Goal: Task Accomplishment & Management: Manage account settings

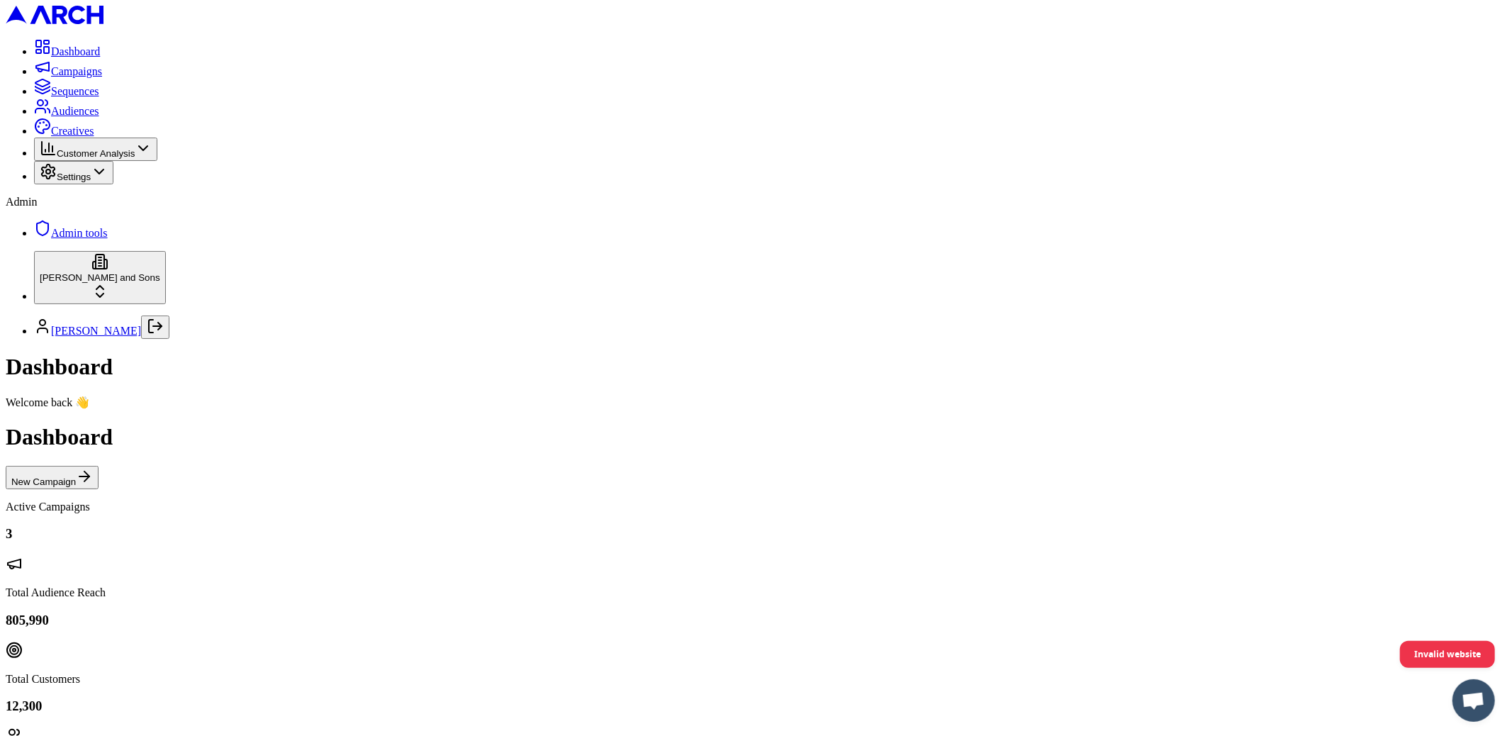
click at [51, 117] on span "Audiences" at bounding box center [75, 111] width 48 height 12
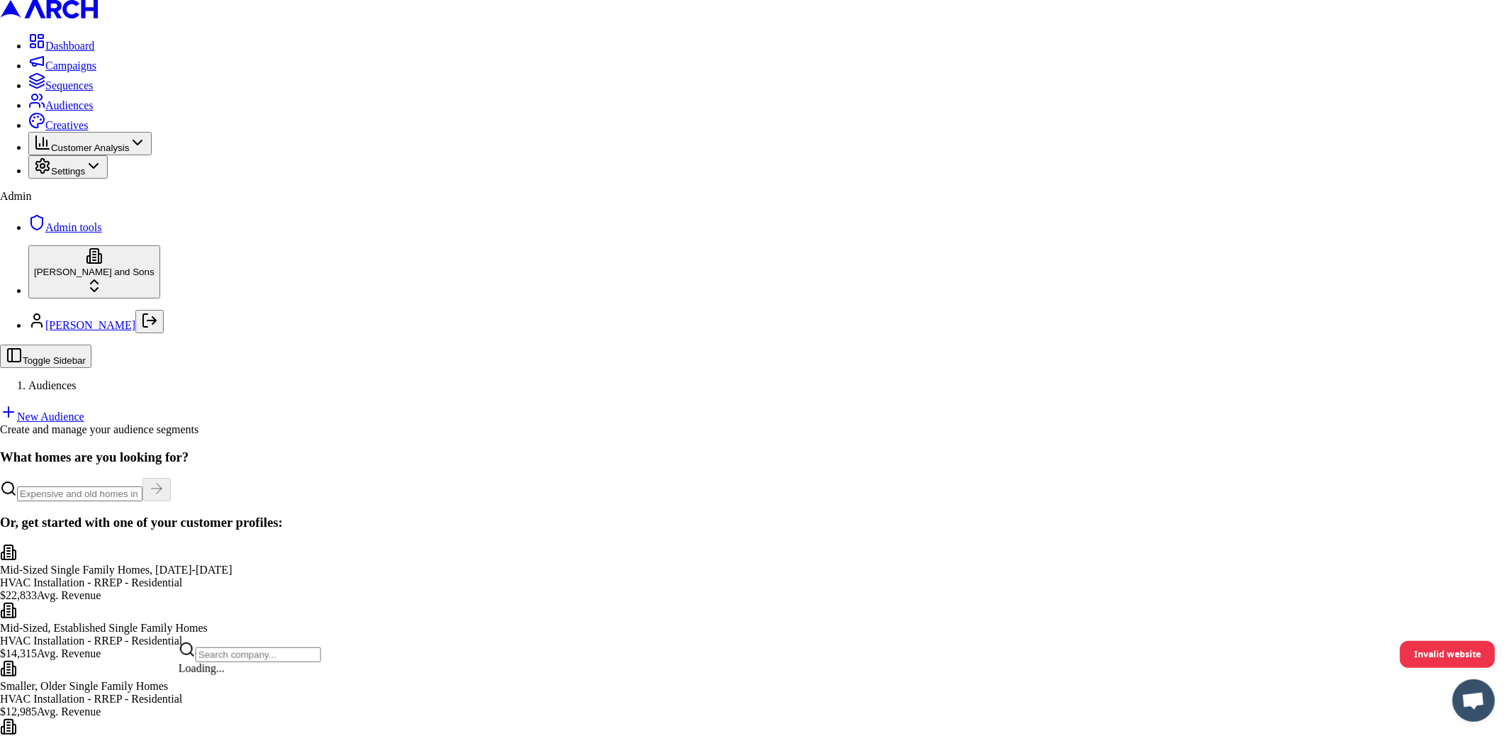
click at [163, 690] on html "Dashboard Campaigns Sequences Audiences Creatives Customer Analysis Settings Ad…" at bounding box center [756, 417] width 1512 height 835
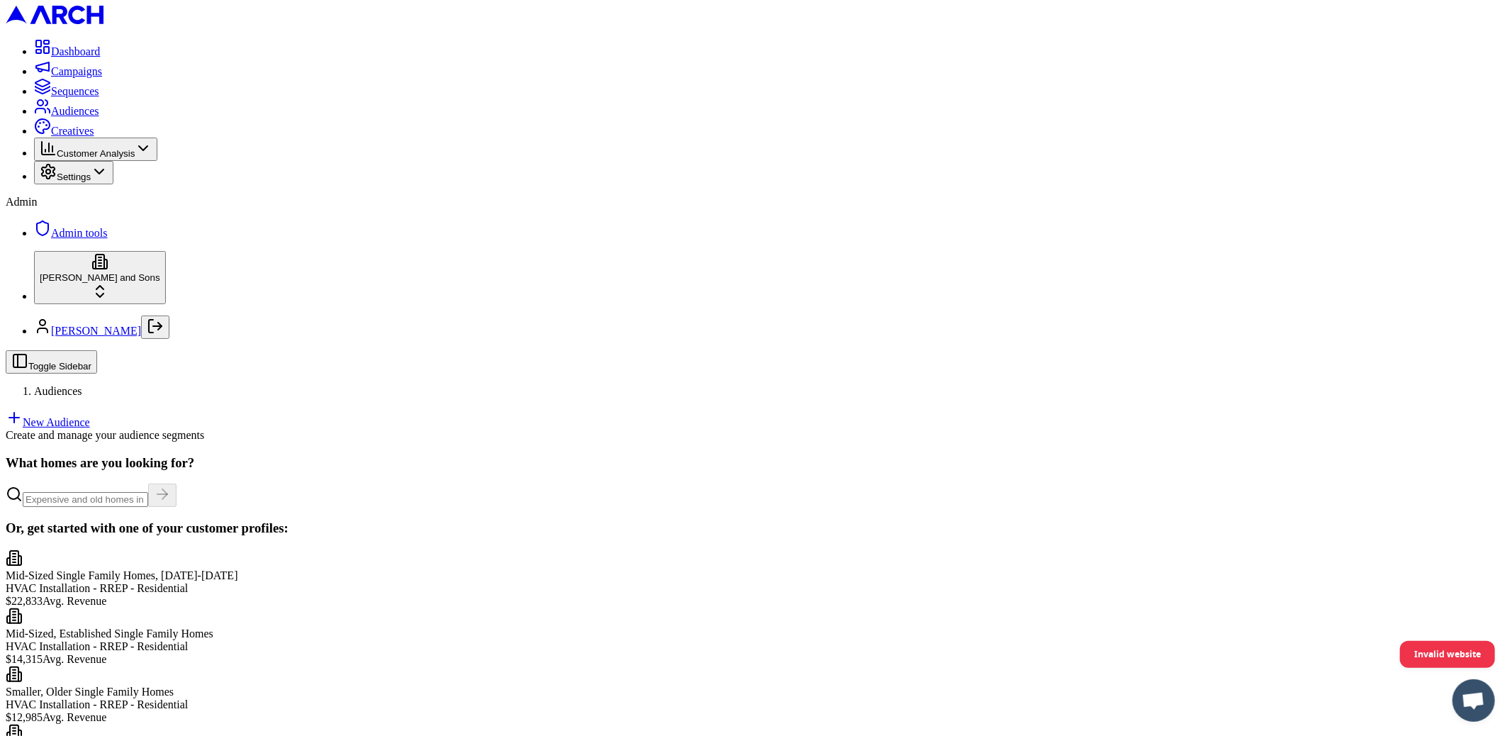
click at [108, 182] on div "Settings" at bounding box center [74, 172] width 68 height 19
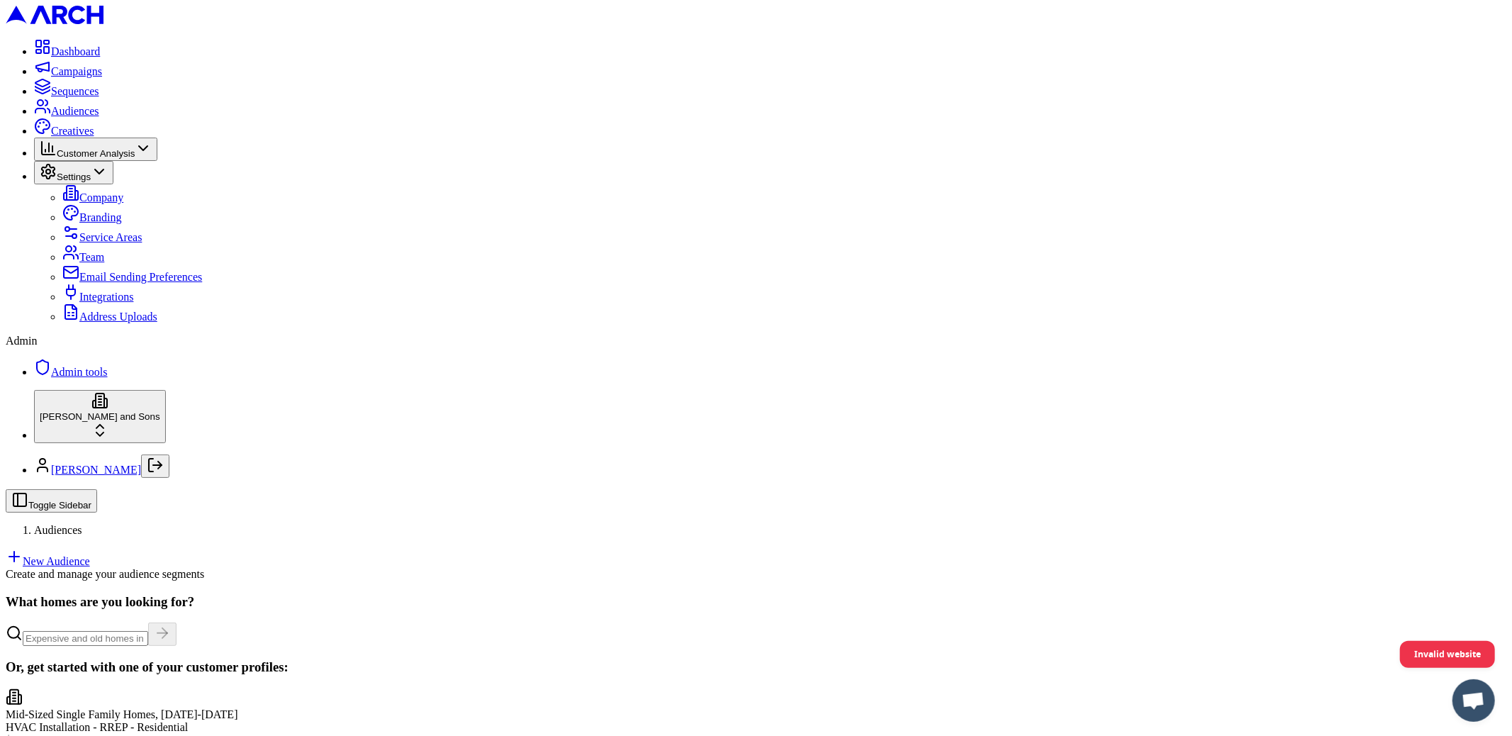
click at [133, 303] on link "Integrations" at bounding box center [97, 297] width 71 height 12
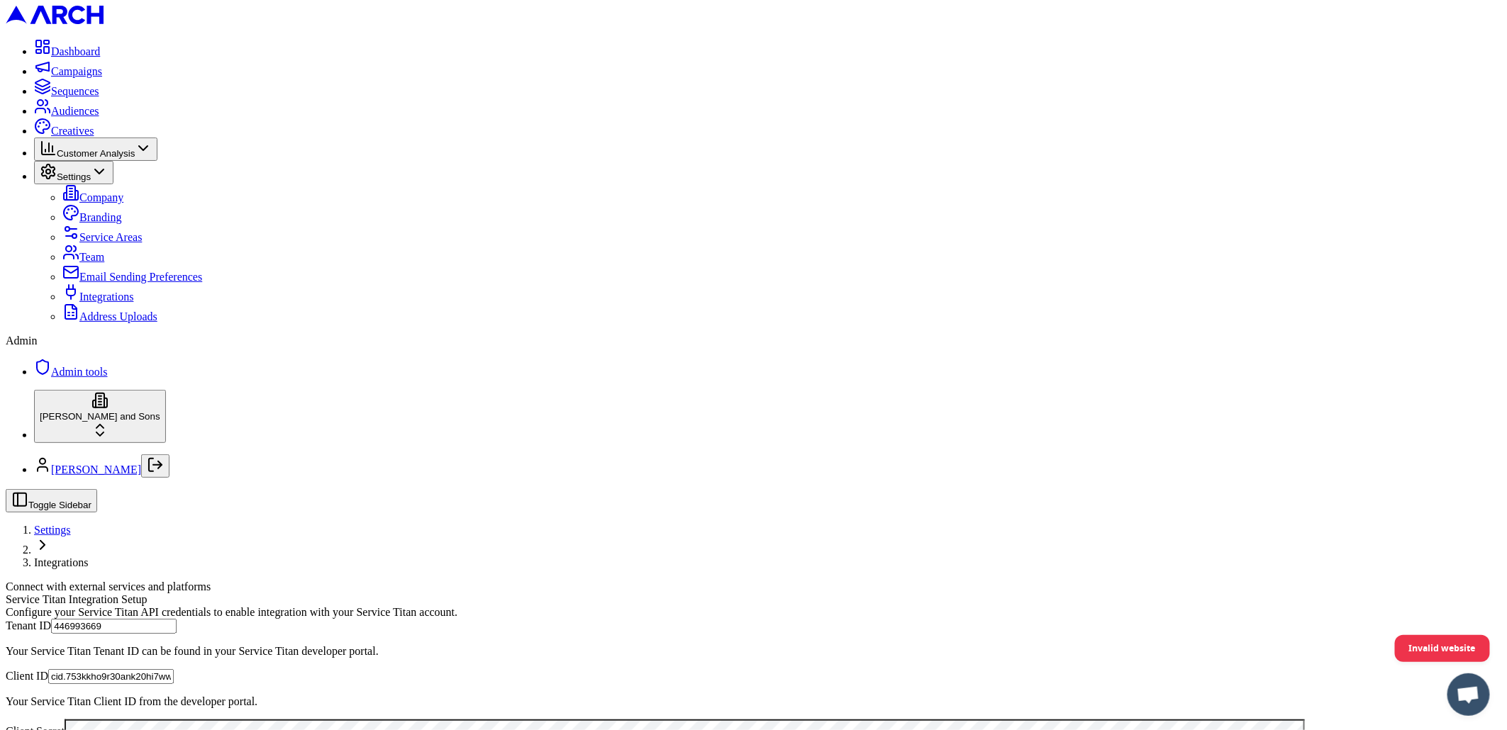
scroll to position [496, 0]
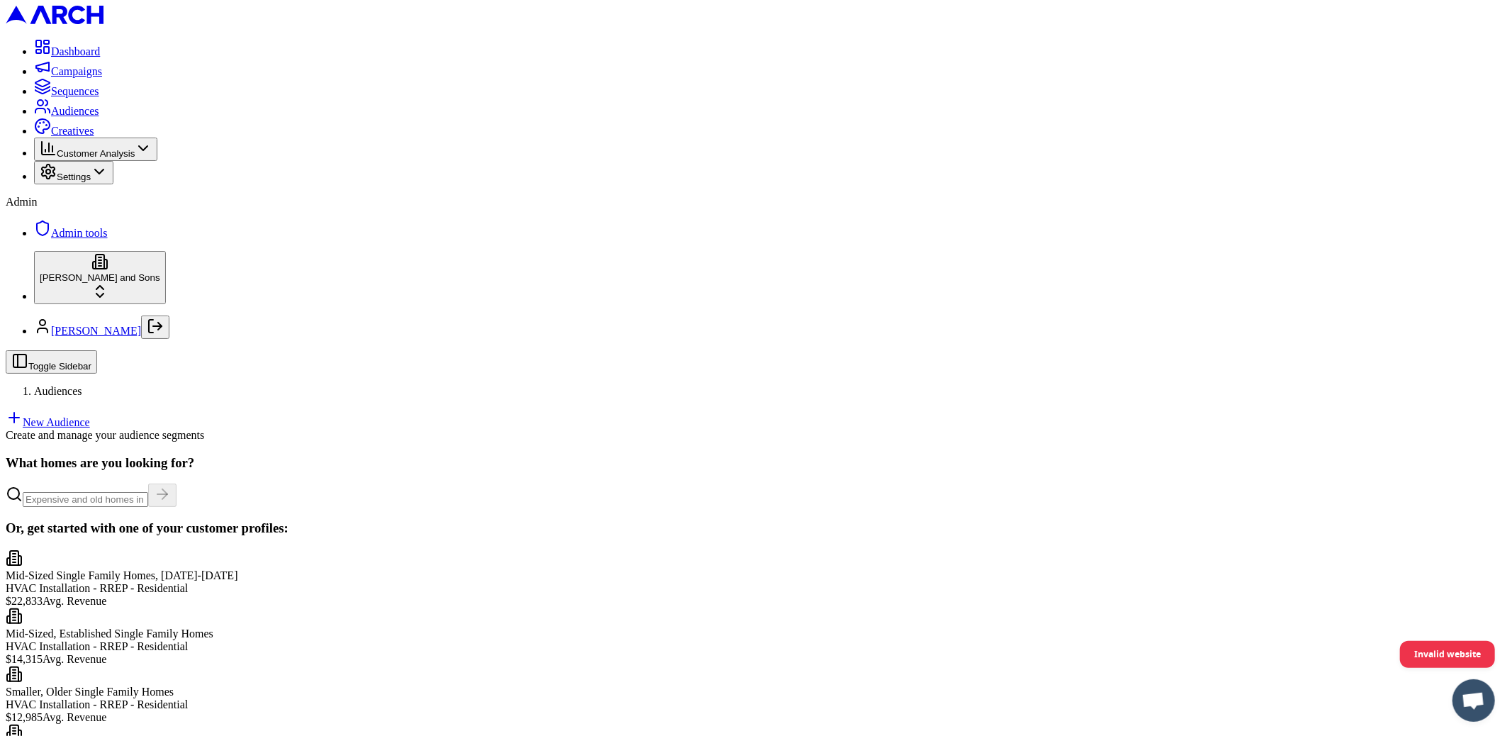
click at [90, 416] on link "New Audience" at bounding box center [48, 422] width 84 height 12
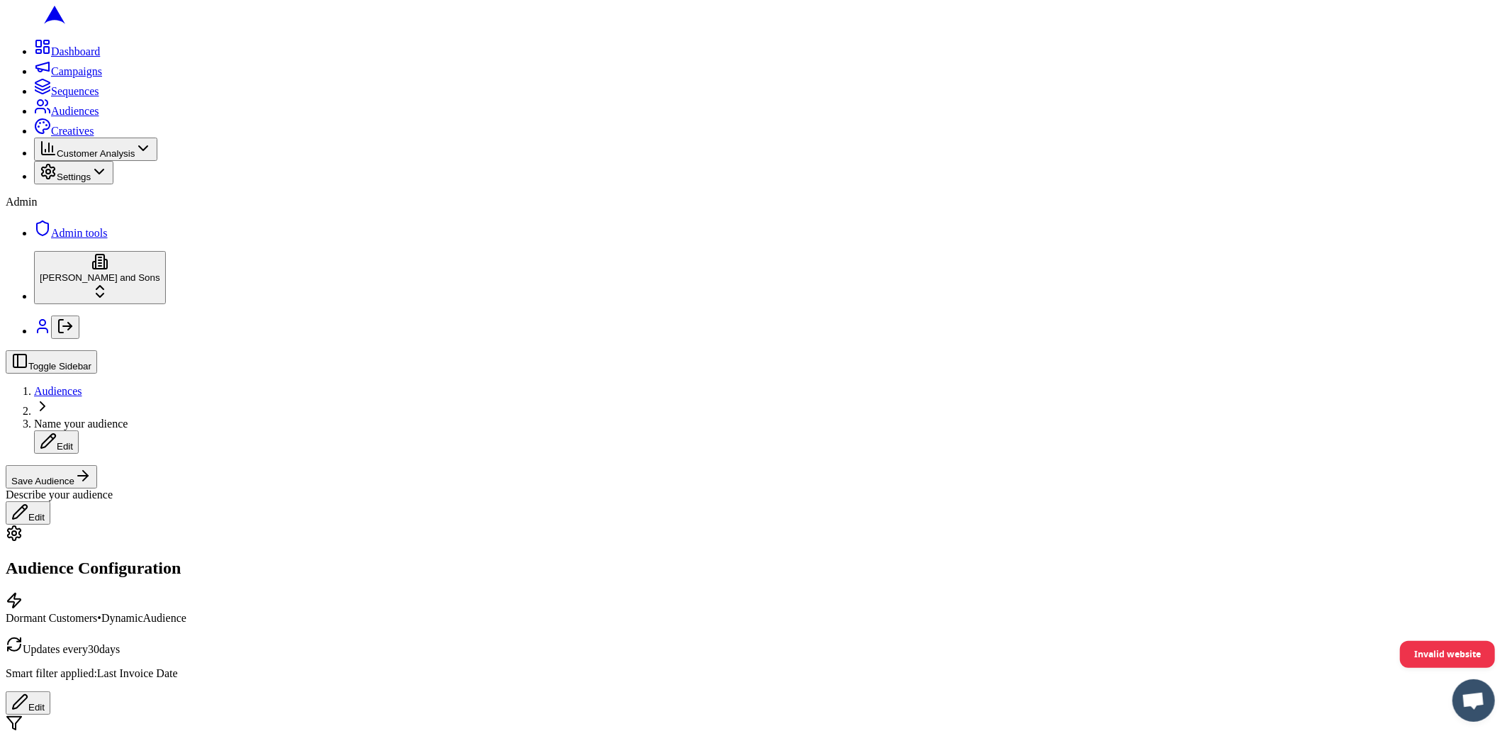
scroll to position [284, 0]
click at [255, 551] on button "Date Range" at bounding box center [225, 543] width 62 height 15
click at [197, 574] on input "17" at bounding box center [177, 566] width 40 height 15
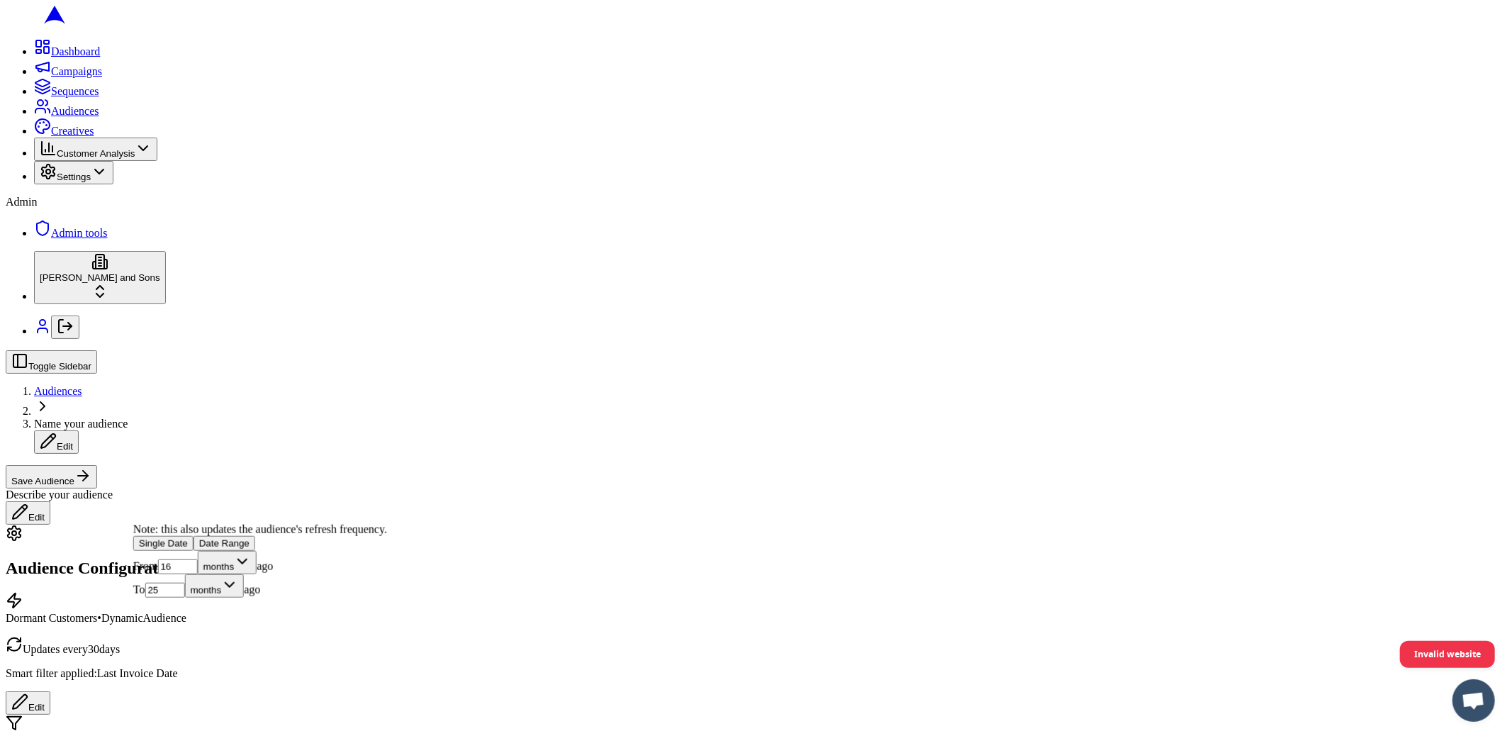
click at [197, 574] on input "16" at bounding box center [177, 566] width 40 height 15
click at [197, 574] on input "15" at bounding box center [177, 566] width 40 height 15
click at [197, 574] on input "14" at bounding box center [177, 566] width 40 height 15
type input "13"
click at [197, 574] on input "13" at bounding box center [177, 566] width 40 height 15
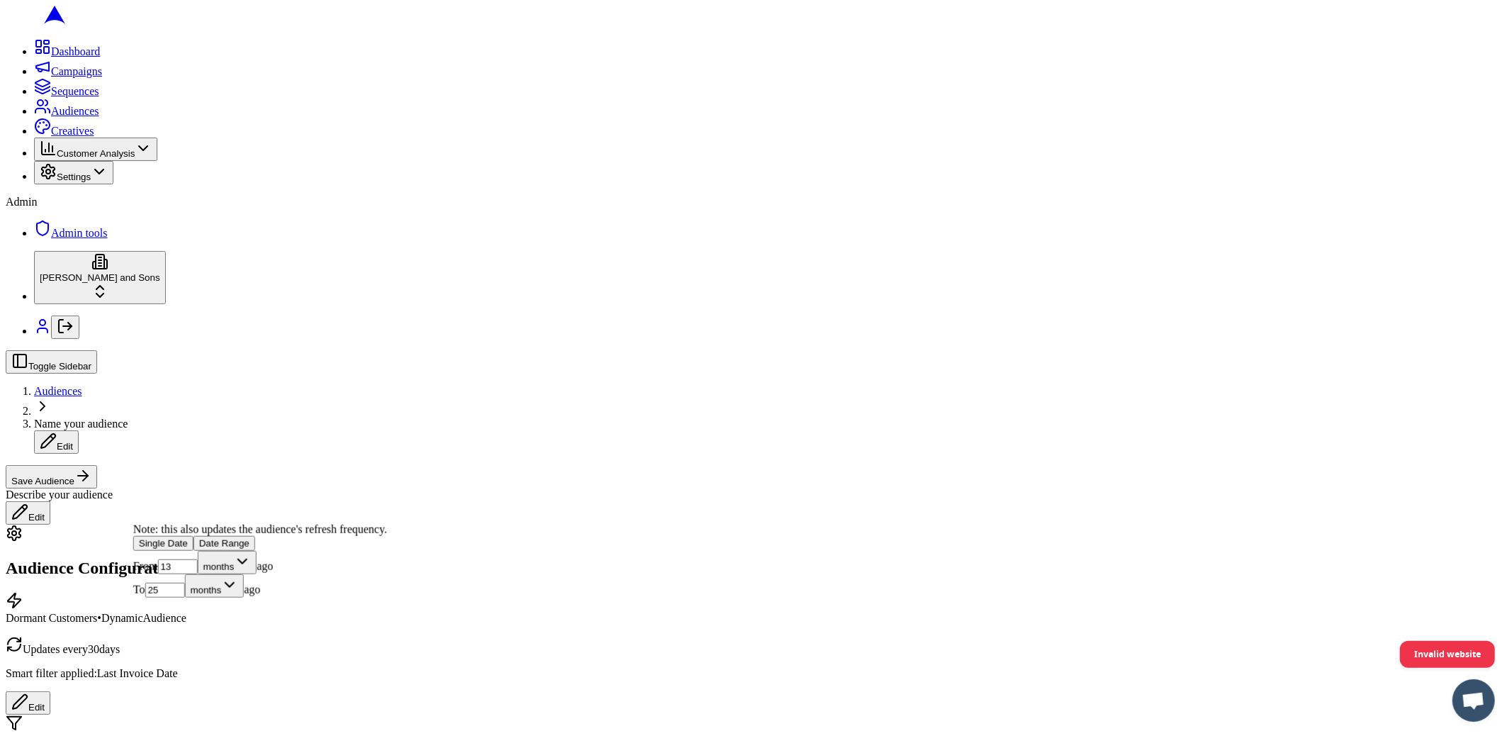
click at [97, 465] on button "Save Audience" at bounding box center [51, 476] width 91 height 23
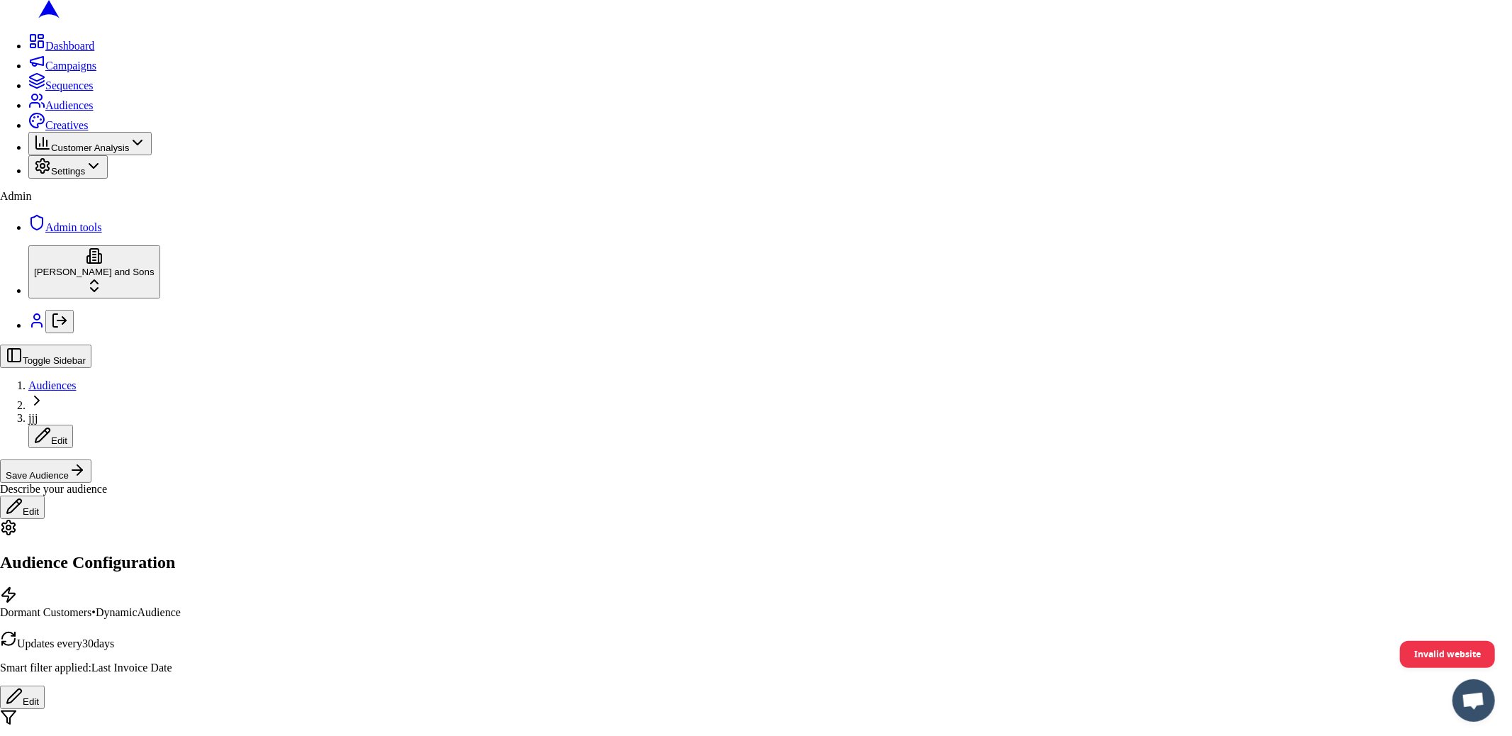
type input "jjj"
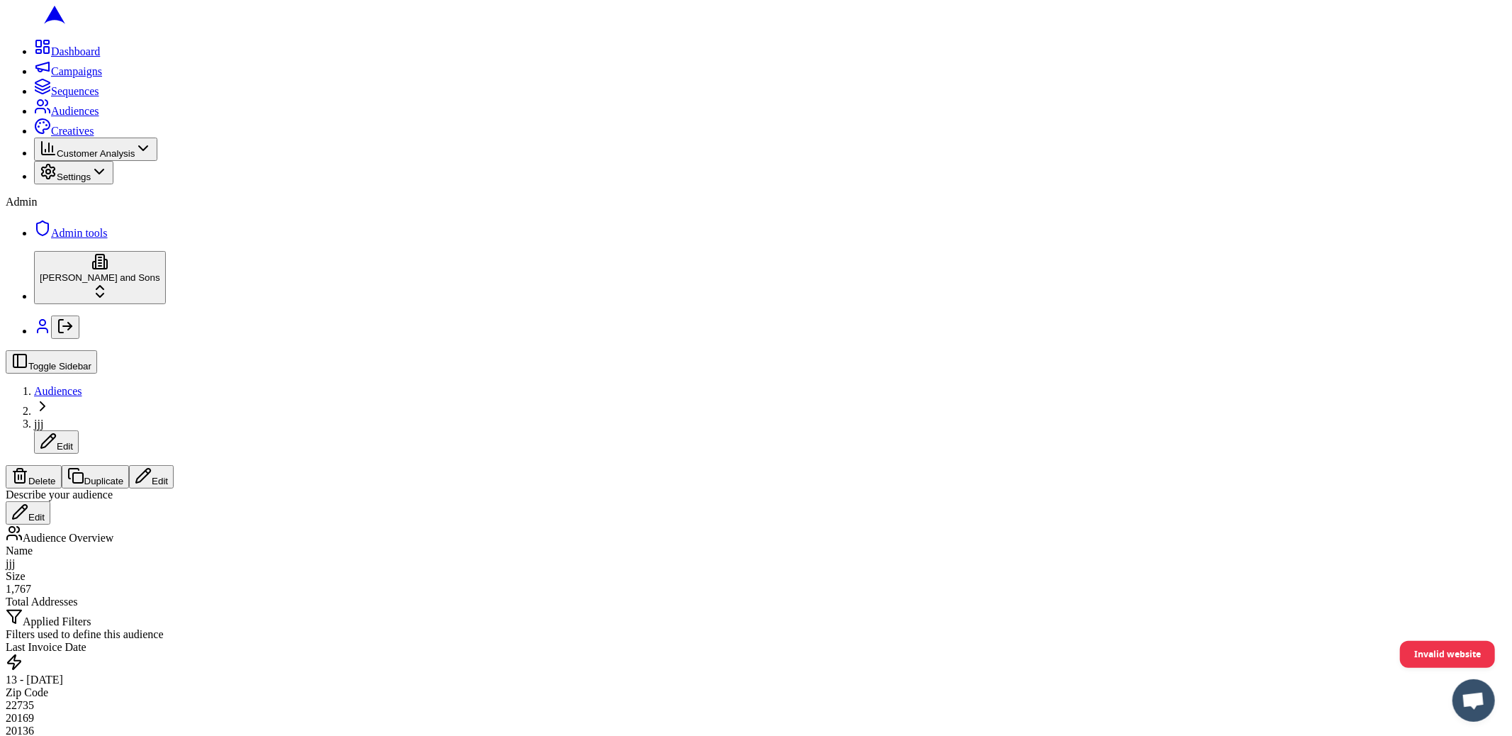
drag, startPoint x: 542, startPoint y: 180, endPoint x: 615, endPoint y: 199, distance: 76.2
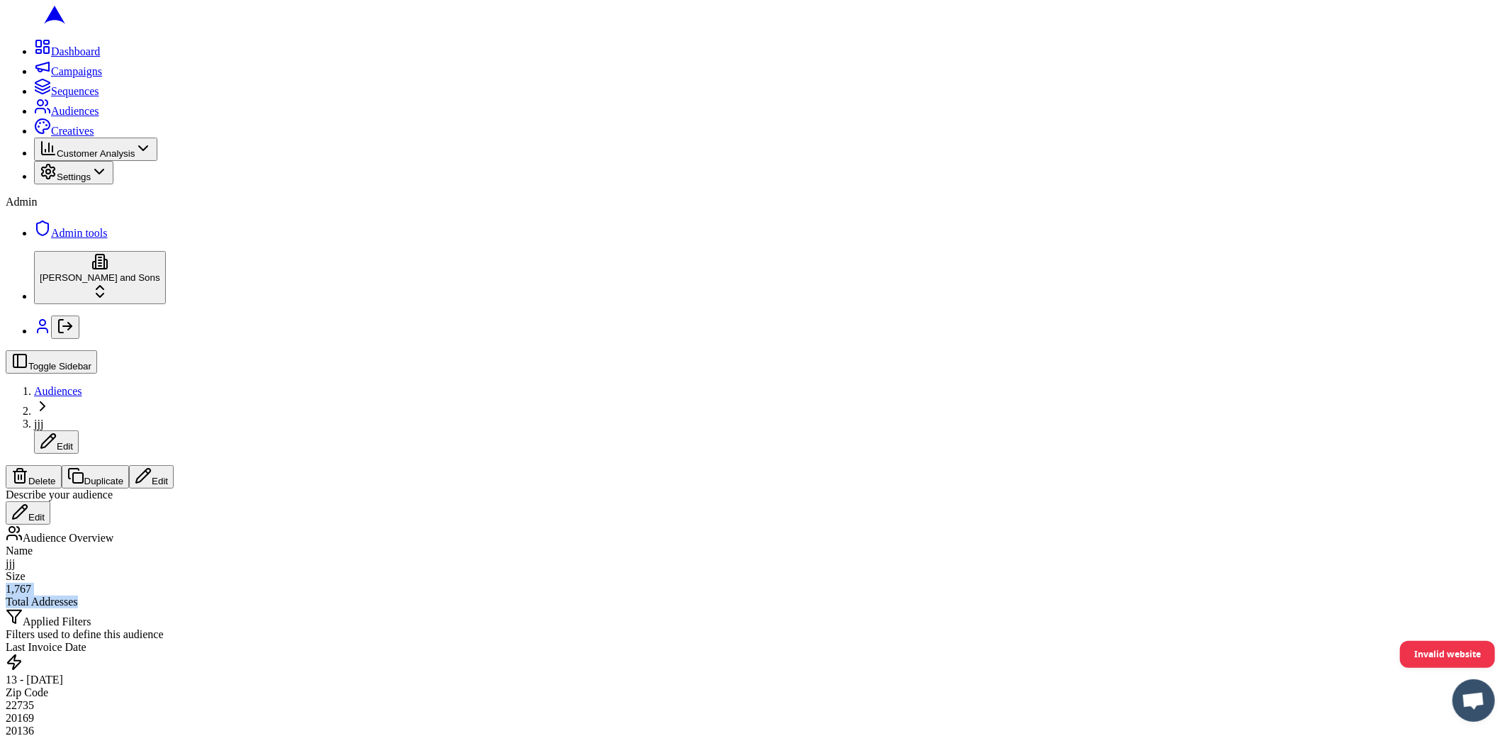
click at [615, 570] on div "Size 1,767 Total Addresses" at bounding box center [756, 589] width 1501 height 38
click at [615, 596] on div "Total Addresses" at bounding box center [756, 602] width 1501 height 13
click at [62, 465] on button "Delete" at bounding box center [34, 476] width 56 height 23
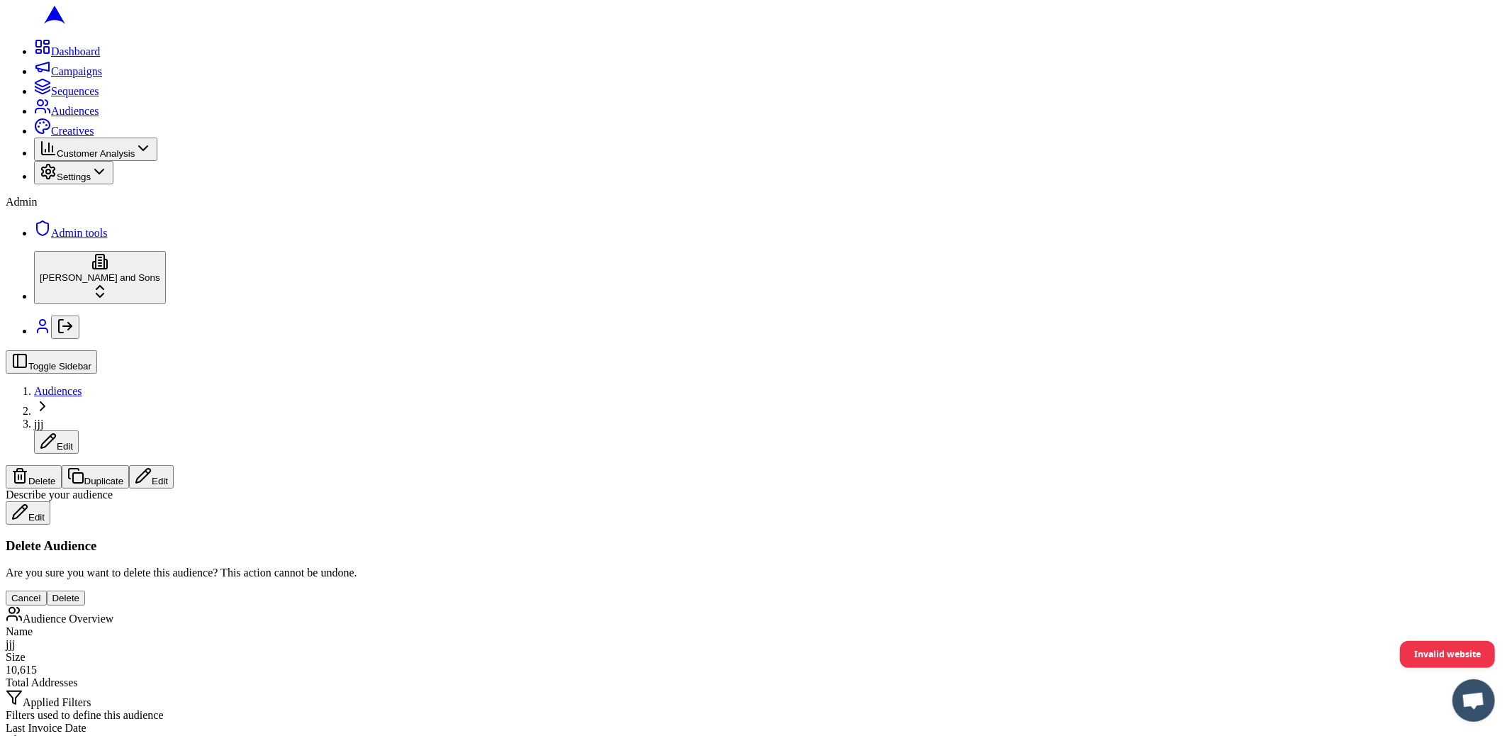
click at [86, 591] on button "Delete" at bounding box center [66, 598] width 39 height 15
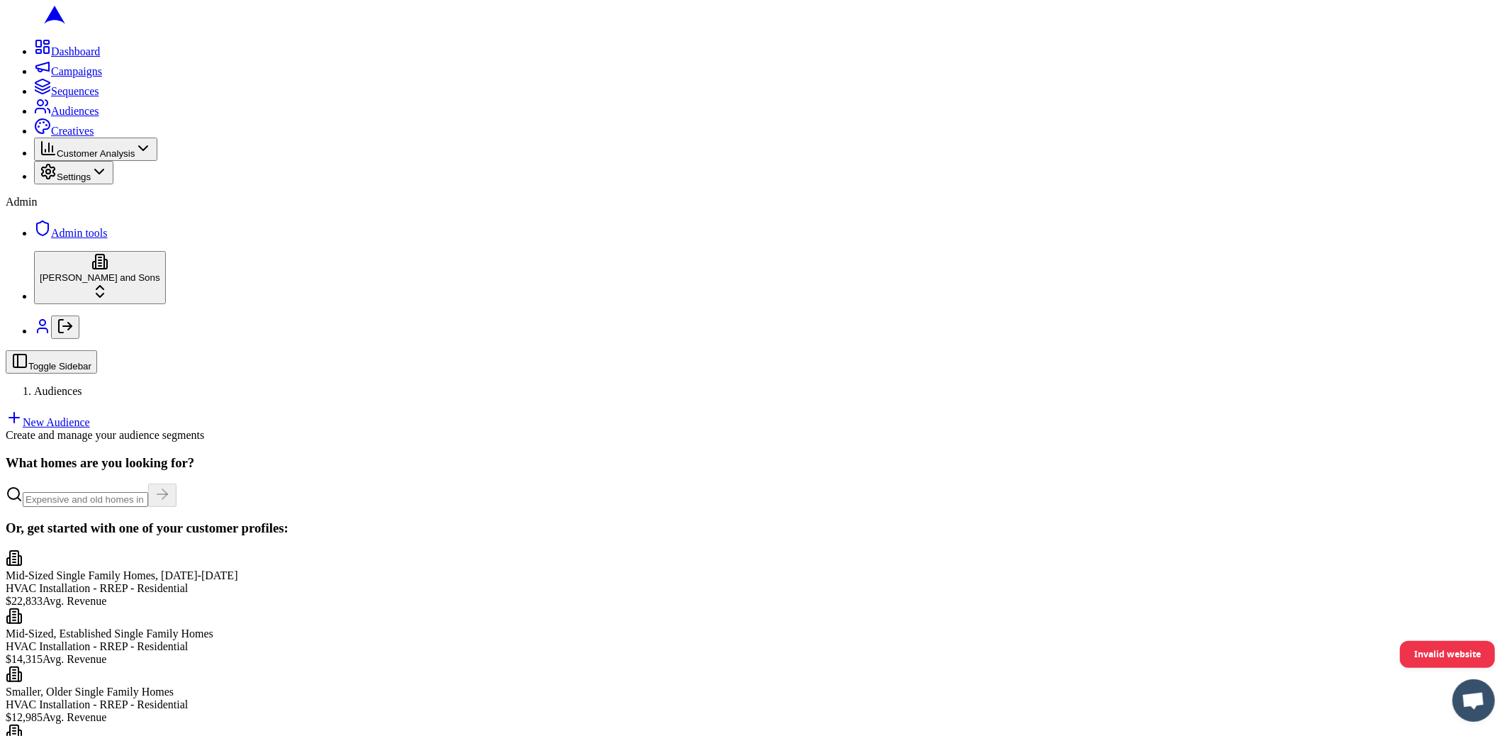
click at [90, 416] on link "New Audience" at bounding box center [48, 422] width 84 height 12
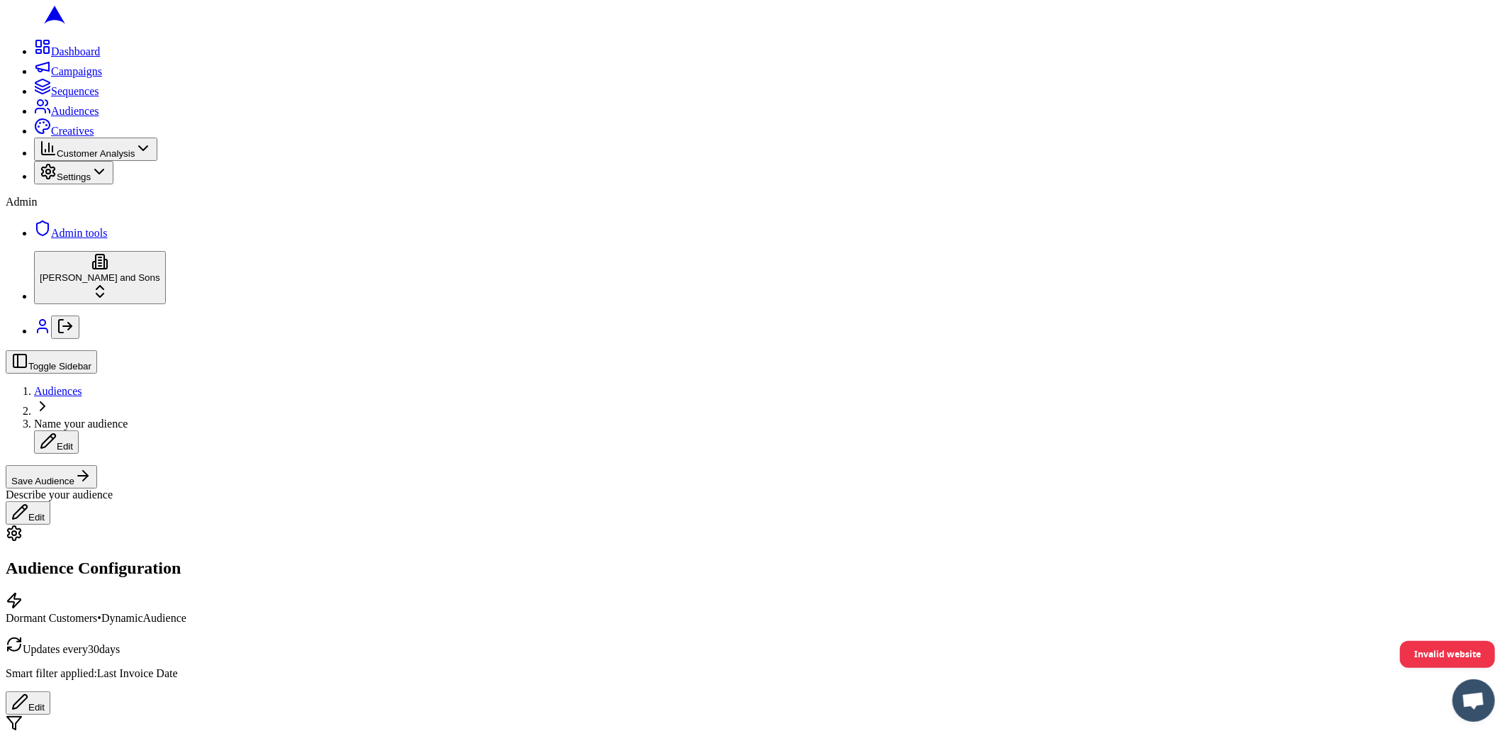
scroll to position [349, 0]
click at [255, 486] on button "Date Range" at bounding box center [225, 478] width 62 height 15
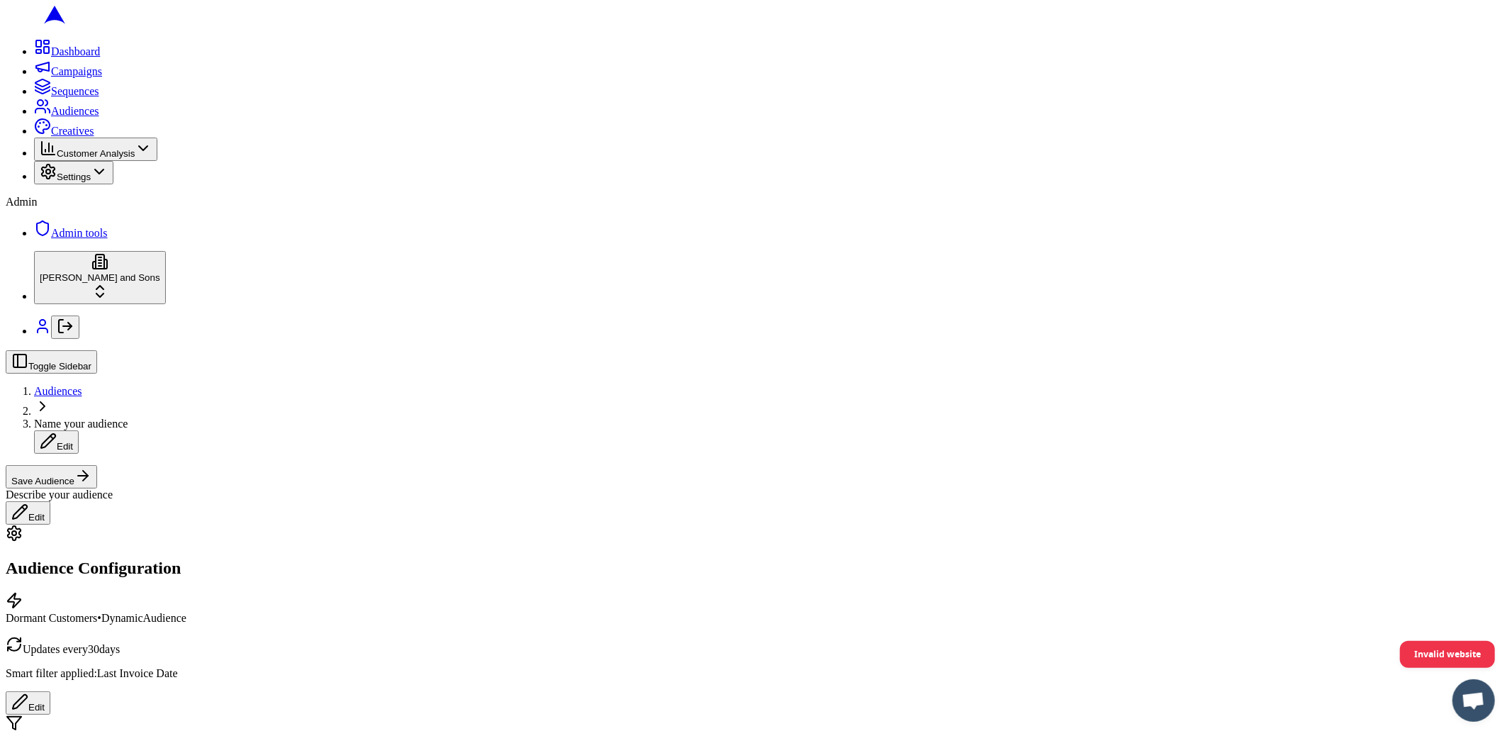
click at [97, 465] on button "Save Audience" at bounding box center [51, 476] width 91 height 23
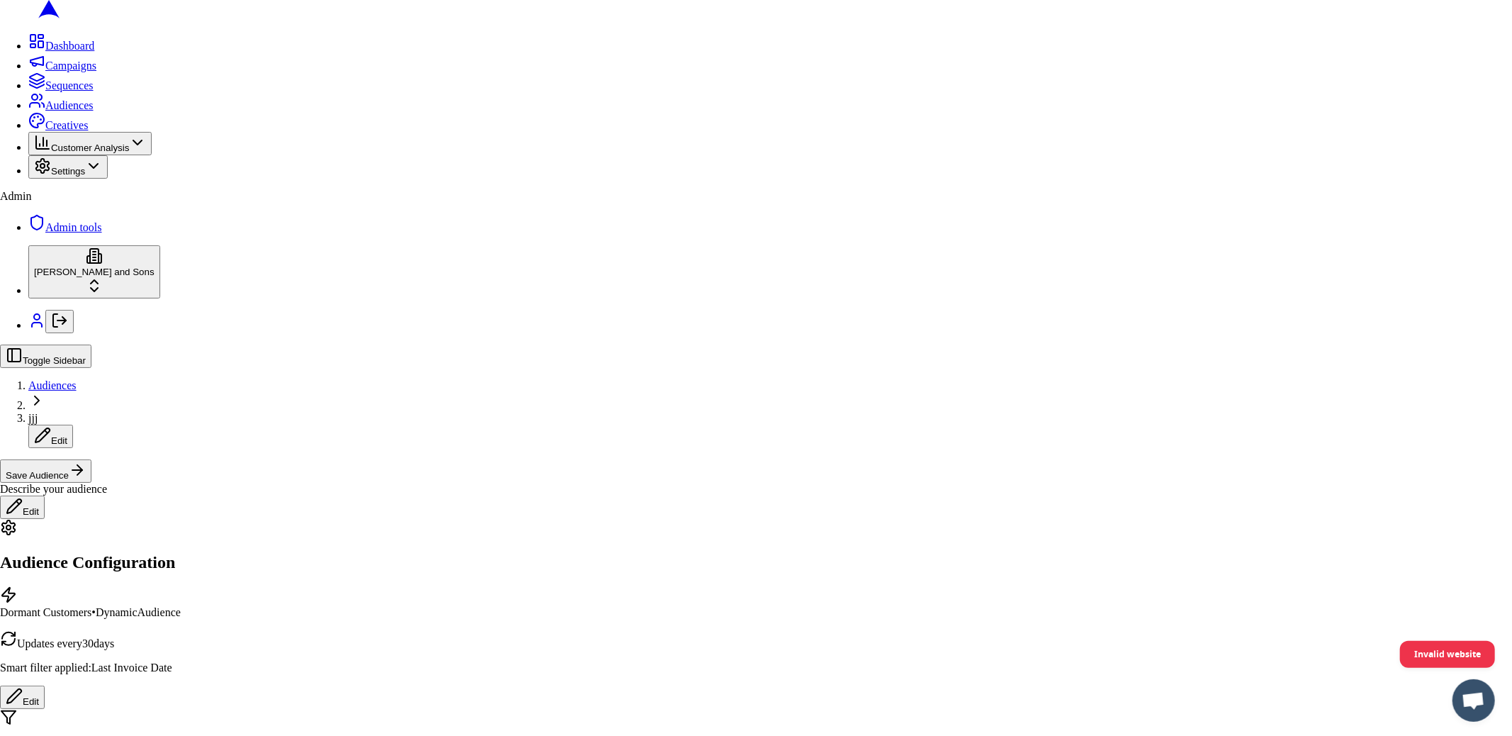
type input "jjj"
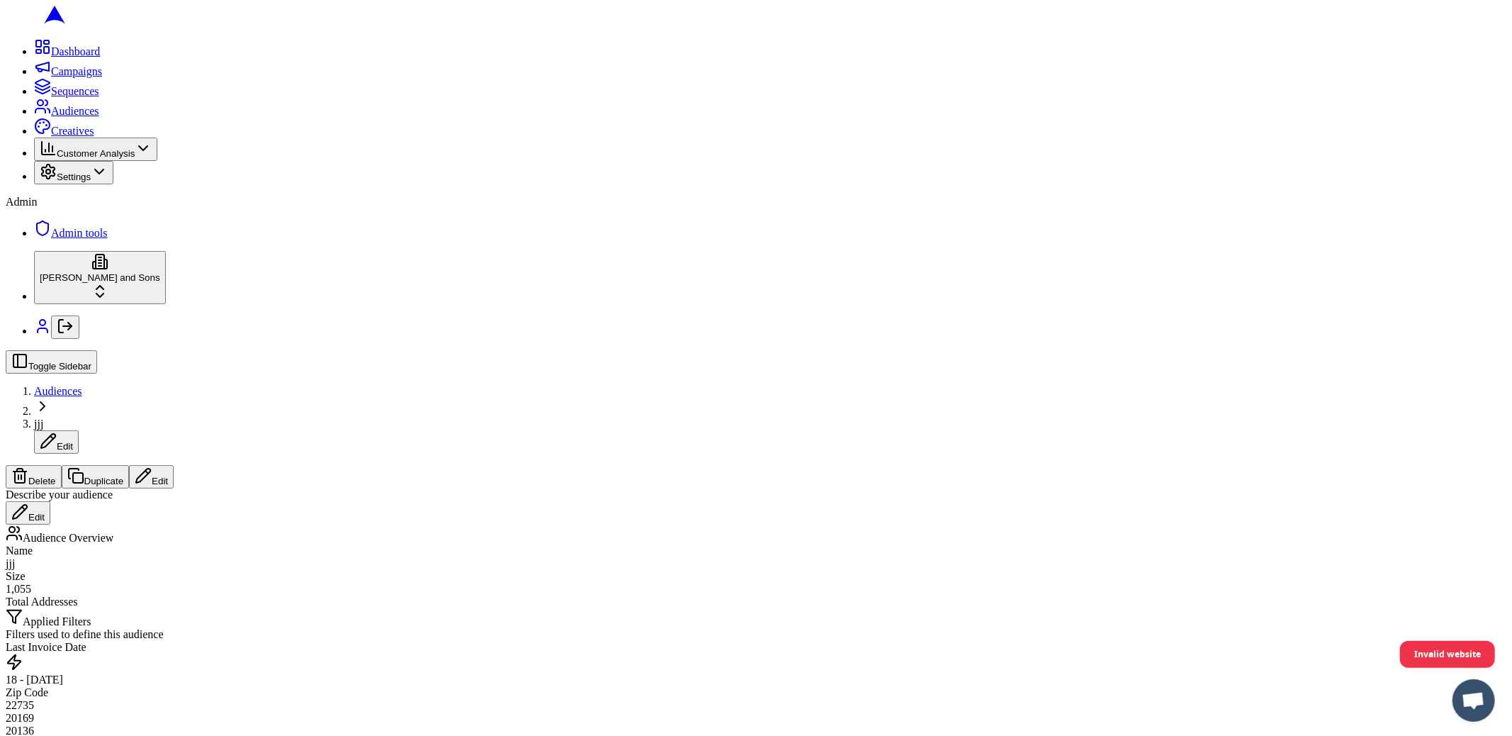
click at [688, 674] on div "18 - 25 months ago" at bounding box center [756, 680] width 1501 height 13
click at [174, 465] on button "Edit" at bounding box center [151, 476] width 45 height 23
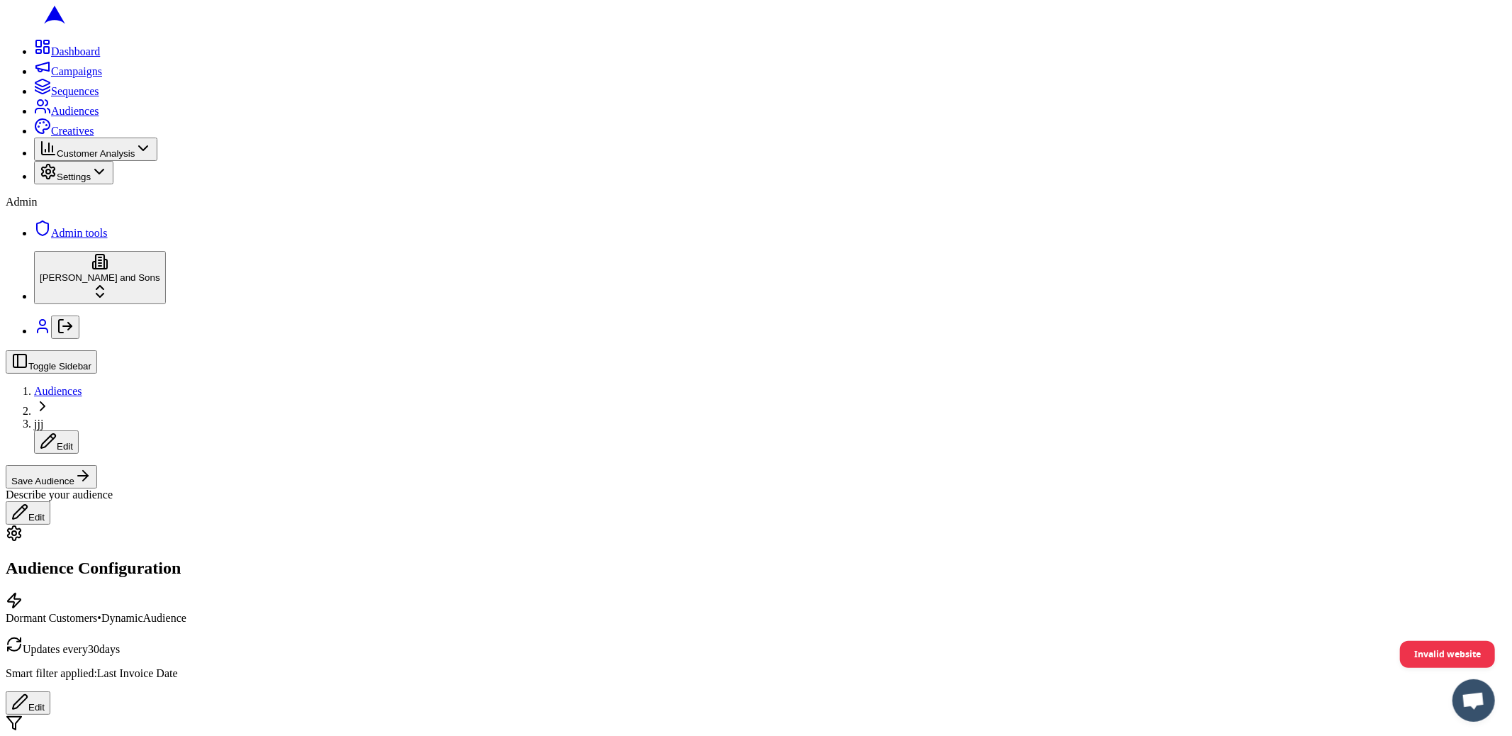
click at [97, 465] on button "Save Audience" at bounding box center [51, 476] width 91 height 23
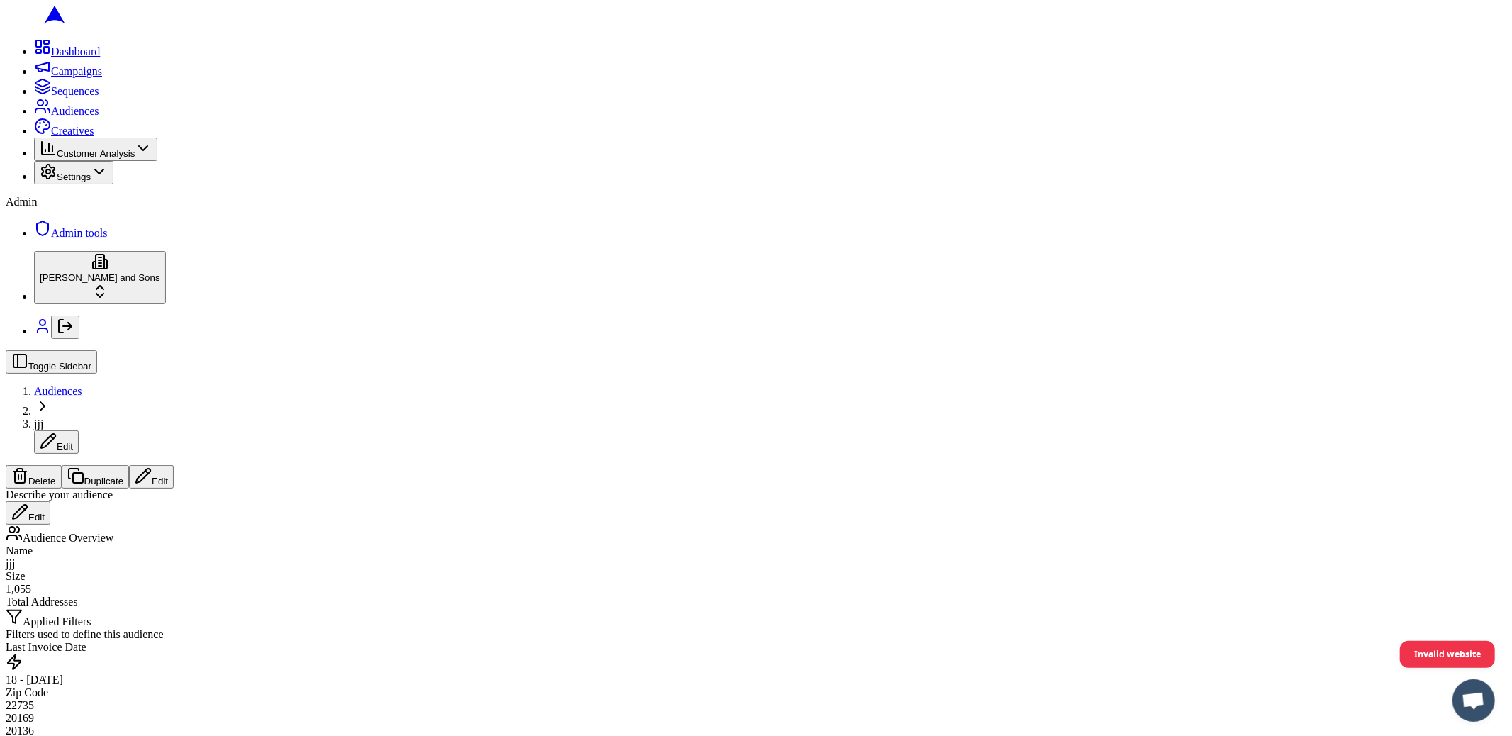
click at [761, 641] on div "Last Invoice Date 18 - 25 months ago Zip Code 22735 20169 20136 22193 22192 and…" at bounding box center [756, 708] width 1501 height 135
click at [34, 115] on icon at bounding box center [42, 106] width 17 height 17
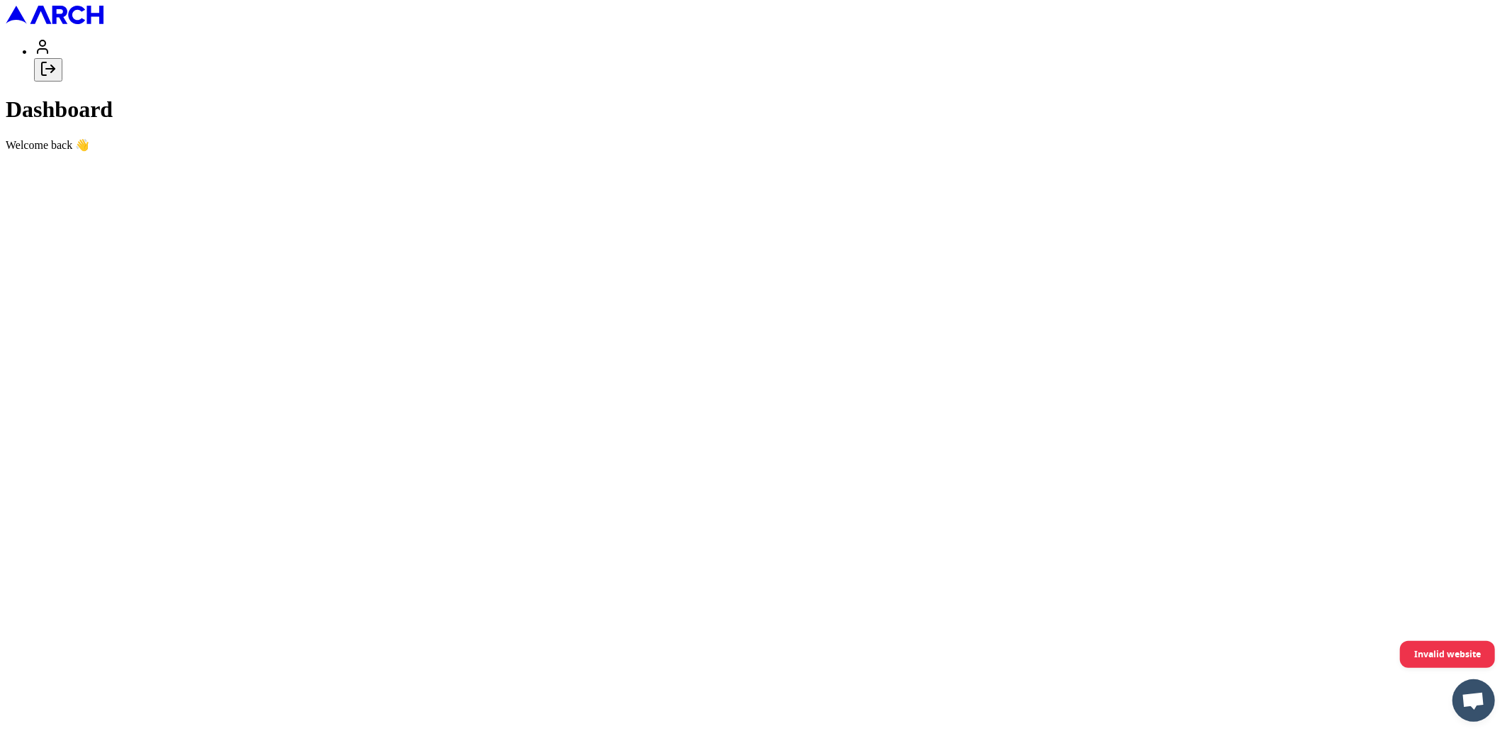
click at [151, 82] on div at bounding box center [770, 59] width 1473 height 43
click at [46, 75] on icon "Log out" at bounding box center [44, 68] width 4 height 13
type input "[EMAIL_ADDRESS][DOMAIN_NAME]"
